Goal: Task Accomplishment & Management: Manage account settings

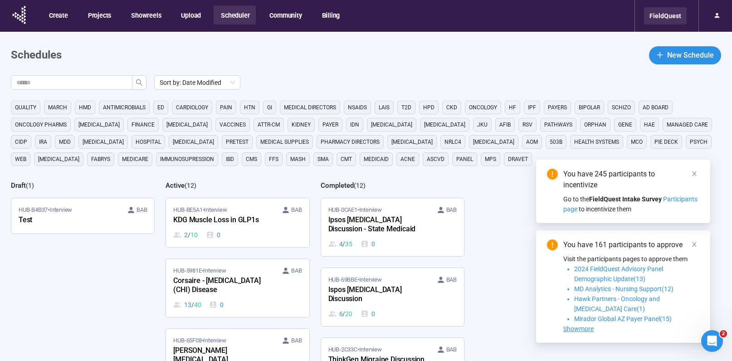
click at [649, 16] on div "FieldQuest" at bounding box center [665, 15] width 43 height 17
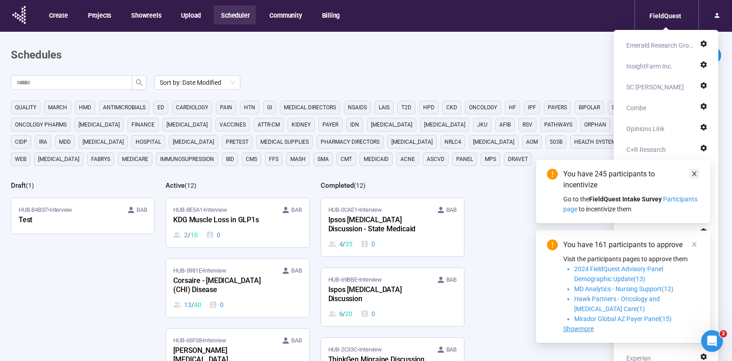
click at [693, 175] on icon "close" at bounding box center [694, 174] width 6 height 6
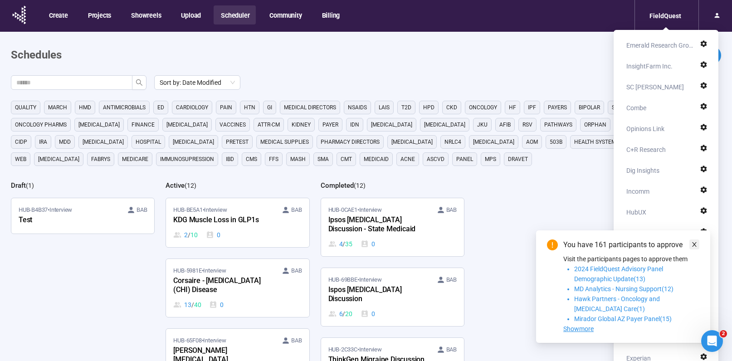
click at [692, 248] on span at bounding box center [694, 244] width 6 height 10
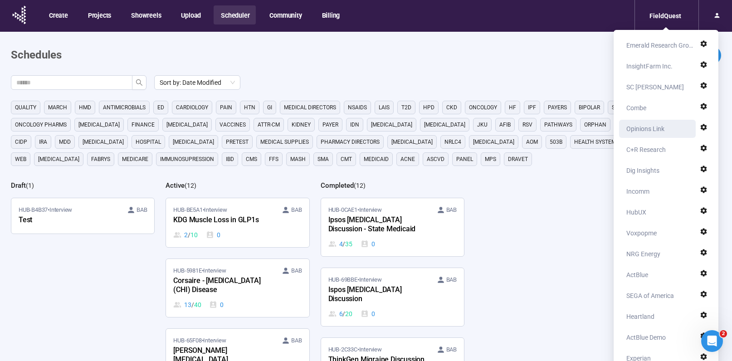
click at [646, 130] on div "Opinions Link" at bounding box center [645, 129] width 38 height 18
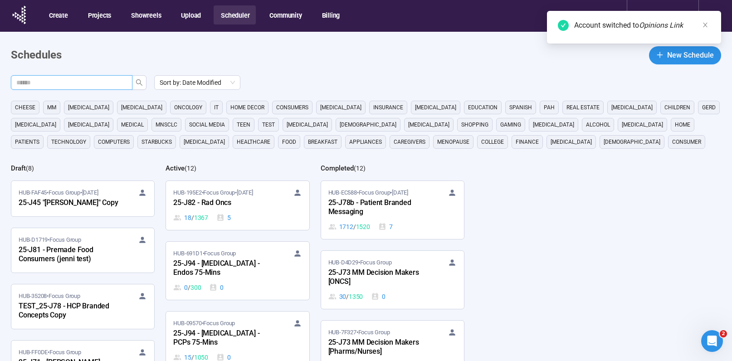
click at [112, 82] on input "text" at bounding box center [67, 83] width 103 height 10
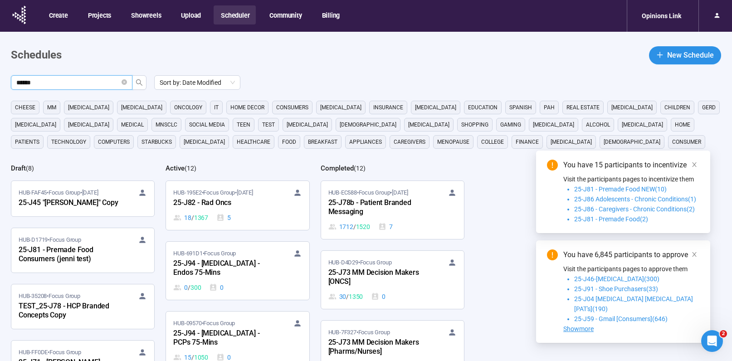
type input "******"
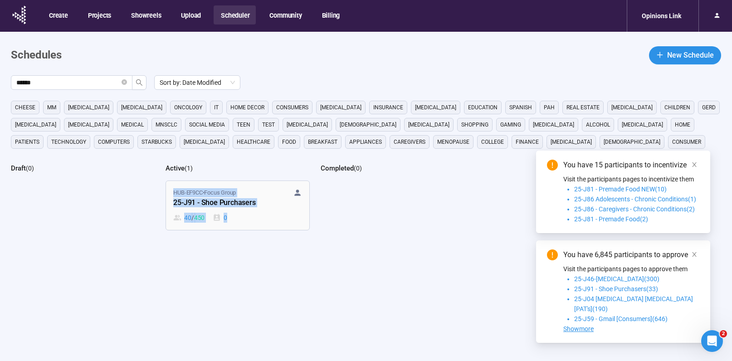
click at [250, 220] on div "40 / 450 0" at bounding box center [237, 218] width 128 height 10
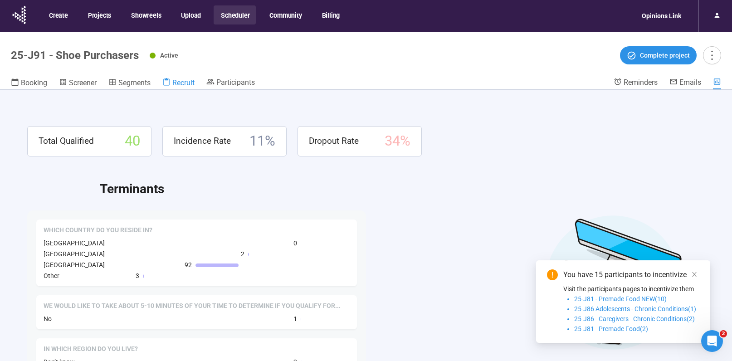
click at [178, 81] on span "Recruit" at bounding box center [183, 82] width 22 height 9
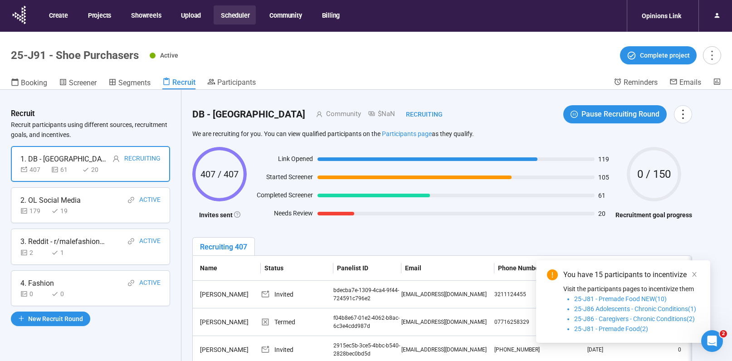
click at [106, 161] on div "1. DB - UK Recruiting" at bounding box center [90, 158] width 140 height 11
click at [693, 276] on icon "close" at bounding box center [694, 274] width 6 height 6
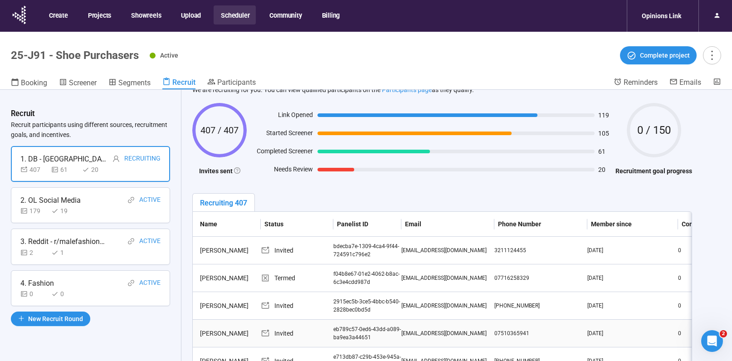
scroll to position [130, 0]
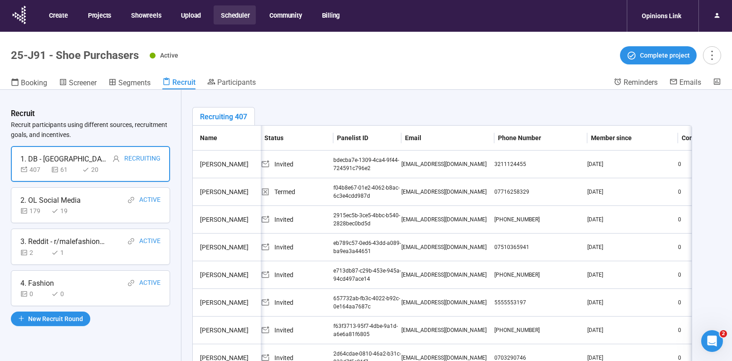
drag, startPoint x: 443, startPoint y: 258, endPoint x: 710, endPoint y: 256, distance: 266.7
click at [710, 256] on div "Recruit Recruit participants using different sources, recruitment goals, and in…" at bounding box center [366, 241] width 732 height 303
click at [702, 253] on div "DB - UK Community $NaN Recruiting Pause Recruiting Round We are recruiting for …" at bounding box center [442, 219] width 522 height 519
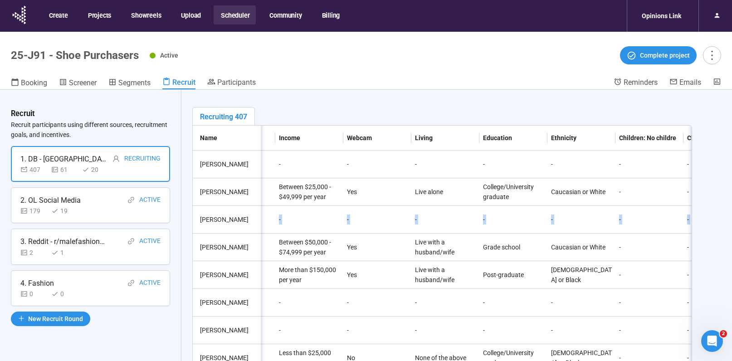
scroll to position [0, 0]
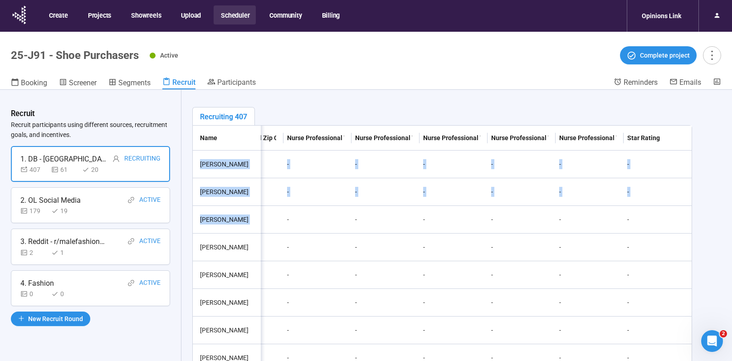
drag, startPoint x: 586, startPoint y: 232, endPoint x: 785, endPoint y: 235, distance: 199.1
click at [732, 235] on html "Create Projects Showreels Upload Scheduler Community Billing Opinions Link 25-J…" at bounding box center [366, 196] width 732 height 393
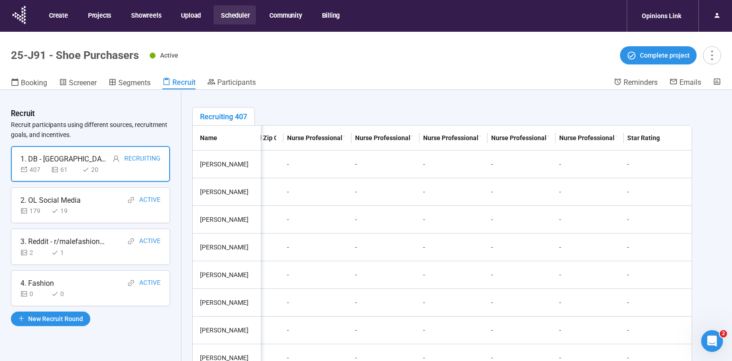
click at [225, 118] on div "Recruiting 407" at bounding box center [223, 116] width 47 height 11
click at [231, 118] on div "Recruiting 407" at bounding box center [223, 116] width 47 height 11
click at [472, 236] on div "-" at bounding box center [454, 247] width 68 height 27
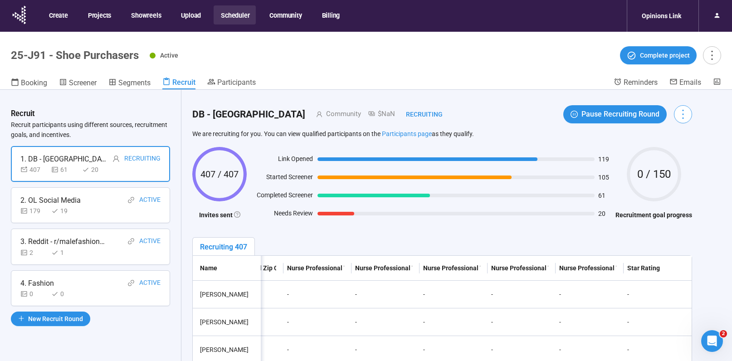
click at [686, 112] on icon "more" at bounding box center [683, 114] width 12 height 12
click at [404, 249] on div "Recruiting 407" at bounding box center [442, 246] width 500 height 19
click at [283, 266] on th "Nurse Professional Titles: Licensed Practice Nurse (LPN)" at bounding box center [317, 268] width 68 height 25
click at [176, 312] on div "Recruit Recruit participants using different sources, recruitment goals, and in…" at bounding box center [366, 241] width 732 height 303
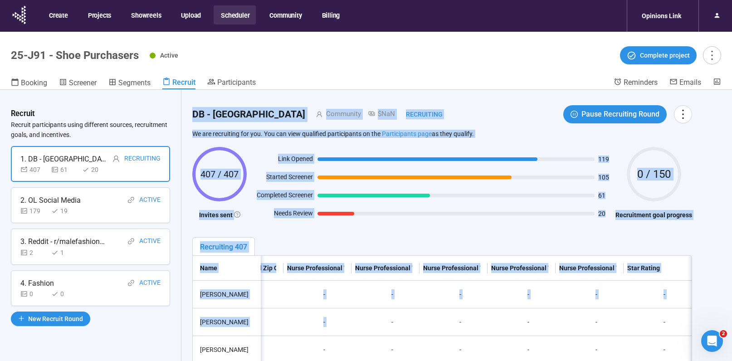
click at [294, 251] on div "Recruiting 407" at bounding box center [442, 246] width 500 height 19
